Goal: Task Accomplishment & Management: Manage account settings

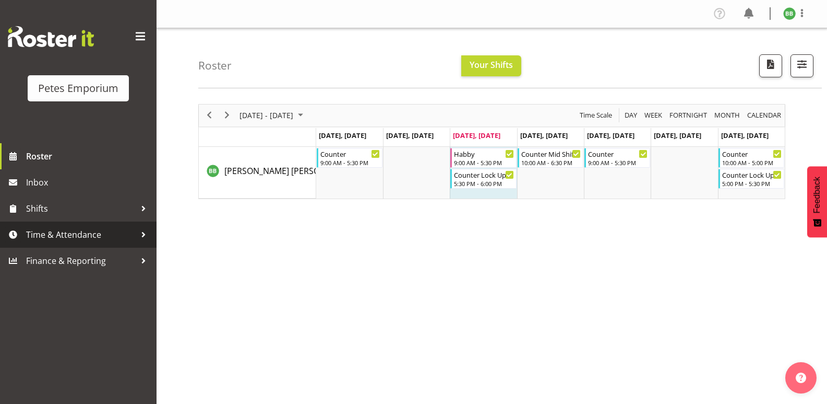
click at [73, 231] on span "Time & Attendance" at bounding box center [81, 235] width 110 height 16
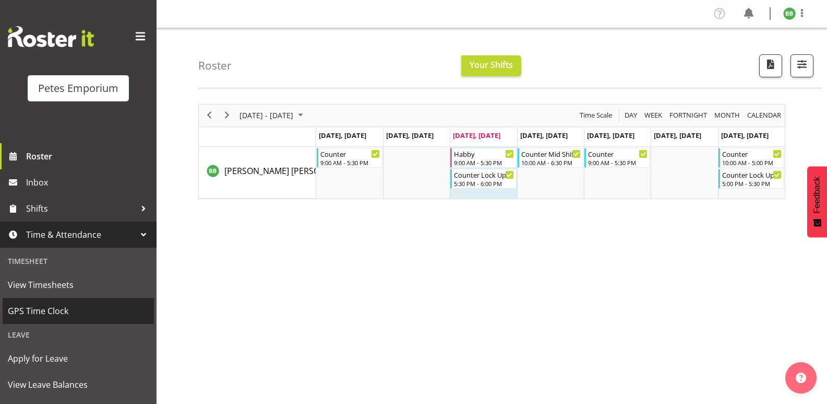
click at [65, 318] on span "GPS Time Clock" at bounding box center [78, 311] width 141 height 16
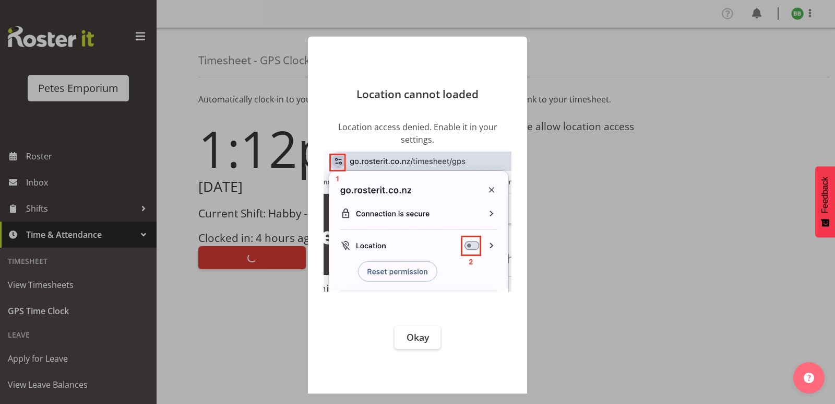
click at [793, 15] on div at bounding box center [417, 202] width 835 height 404
click at [425, 335] on span "Okay" at bounding box center [418, 336] width 22 height 13
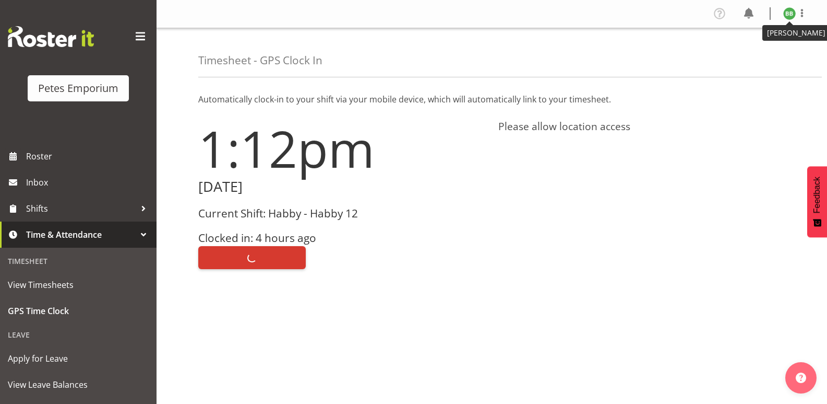
click at [789, 15] on img at bounding box center [790, 13] width 13 height 13
click at [733, 54] on link "Log Out" at bounding box center [758, 54] width 100 height 19
